Goal: Task Accomplishment & Management: Manage account settings

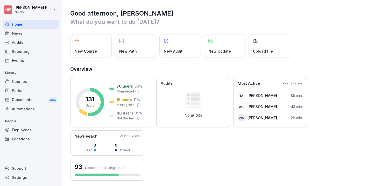
click at [22, 83] on div "Courses" at bounding box center [31, 81] width 57 height 9
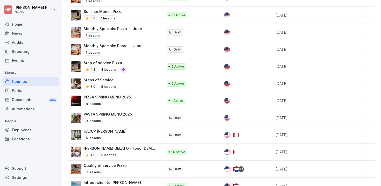
scroll to position [209, 0]
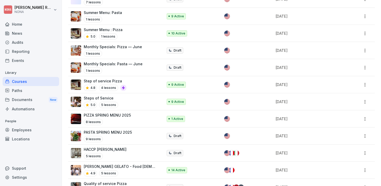
click at [101, 95] on p "Steps of Service" at bounding box center [101, 97] width 35 height 5
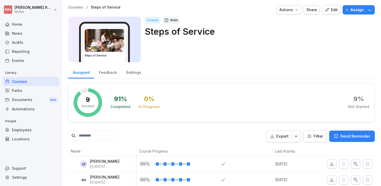
click at [296, 9] on div "Actions" at bounding box center [289, 10] width 19 height 6
click at [333, 56] on html "Paul Rondeux NONA Home News Audits Reporting Events Library Courses Paths Docum…" at bounding box center [190, 93] width 381 height 186
click at [334, 9] on div "Edit" at bounding box center [331, 10] width 13 height 6
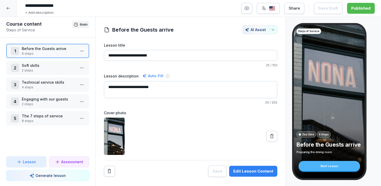
click at [42, 66] on p "Soft skills" at bounding box center [49, 65] width 54 height 5
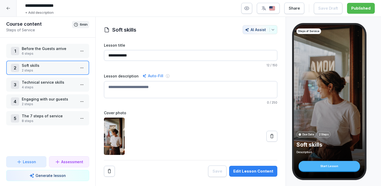
click at [83, 84] on html "**********" at bounding box center [190, 93] width 381 height 186
click at [177, 122] on html "**********" at bounding box center [190, 93] width 381 height 186
click at [7, 8] on icon at bounding box center [8, 8] width 4 height 4
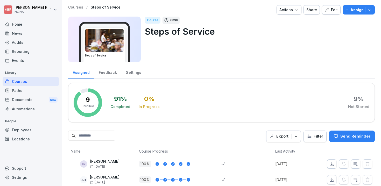
click at [100, 41] on img at bounding box center [104, 40] width 39 height 23
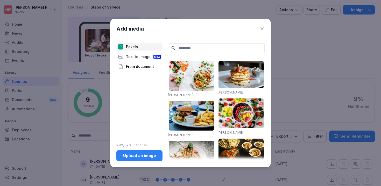
click at [263, 28] on icon at bounding box center [262, 28] width 5 height 5
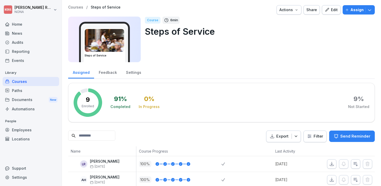
click at [110, 71] on div "Feedback" at bounding box center [107, 71] width 27 height 13
click at [113, 72] on div "Feedback" at bounding box center [107, 71] width 27 height 13
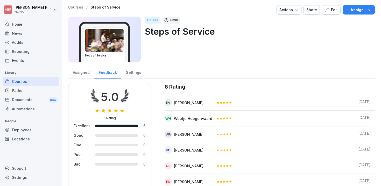
click at [131, 71] on div "Settings" at bounding box center [133, 71] width 24 height 13
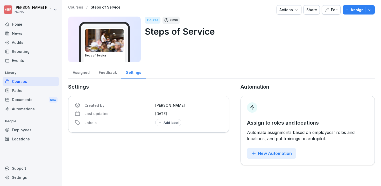
click at [108, 72] on div "Feedback" at bounding box center [107, 71] width 27 height 13
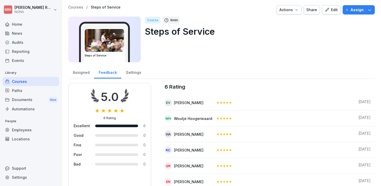
scroll to position [9, 0]
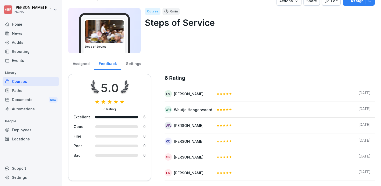
click at [134, 63] on div "Settings" at bounding box center [133, 63] width 24 height 13
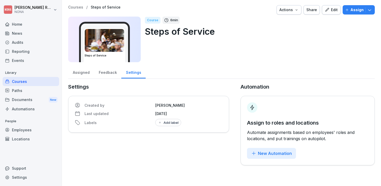
click at [80, 73] on div "Assigned" at bounding box center [81, 71] width 26 height 13
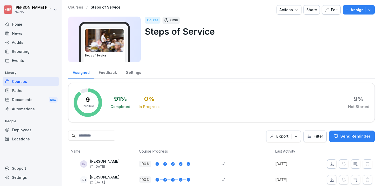
click at [371, 10] on icon "button" at bounding box center [369, 10] width 3 height 2
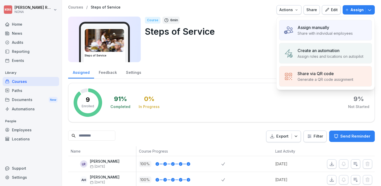
click at [259, 50] on div "Course 6 min Steps of Service" at bounding box center [258, 40] width 226 height 46
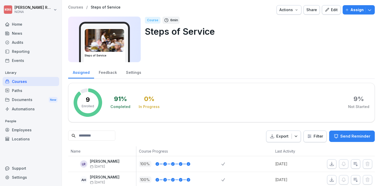
click at [18, 22] on div "Home" at bounding box center [31, 24] width 57 height 9
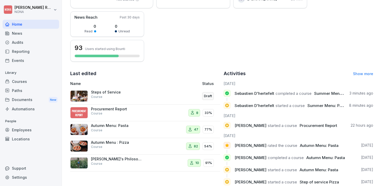
scroll to position [121, 0]
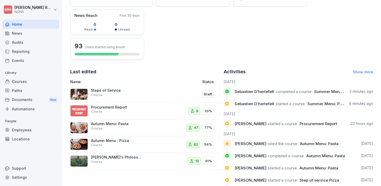
click at [133, 93] on div "Steps of Service Course" at bounding box center [117, 92] width 52 height 9
click at [76, 94] on img at bounding box center [79, 94] width 18 height 11
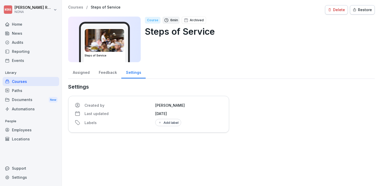
click at [79, 93] on div "Settings Created by Quinten Raemaekers Last updated October 7, 2025 Labels Add …" at bounding box center [148, 108] width 161 height 50
click at [19, 141] on div "Locations" at bounding box center [31, 139] width 57 height 9
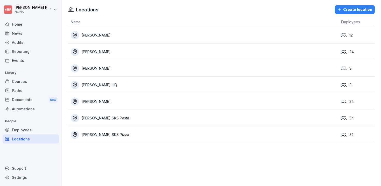
click at [20, 129] on div "Employees" at bounding box center [31, 130] width 57 height 9
